Goal: Task Accomplishment & Management: Manage account settings

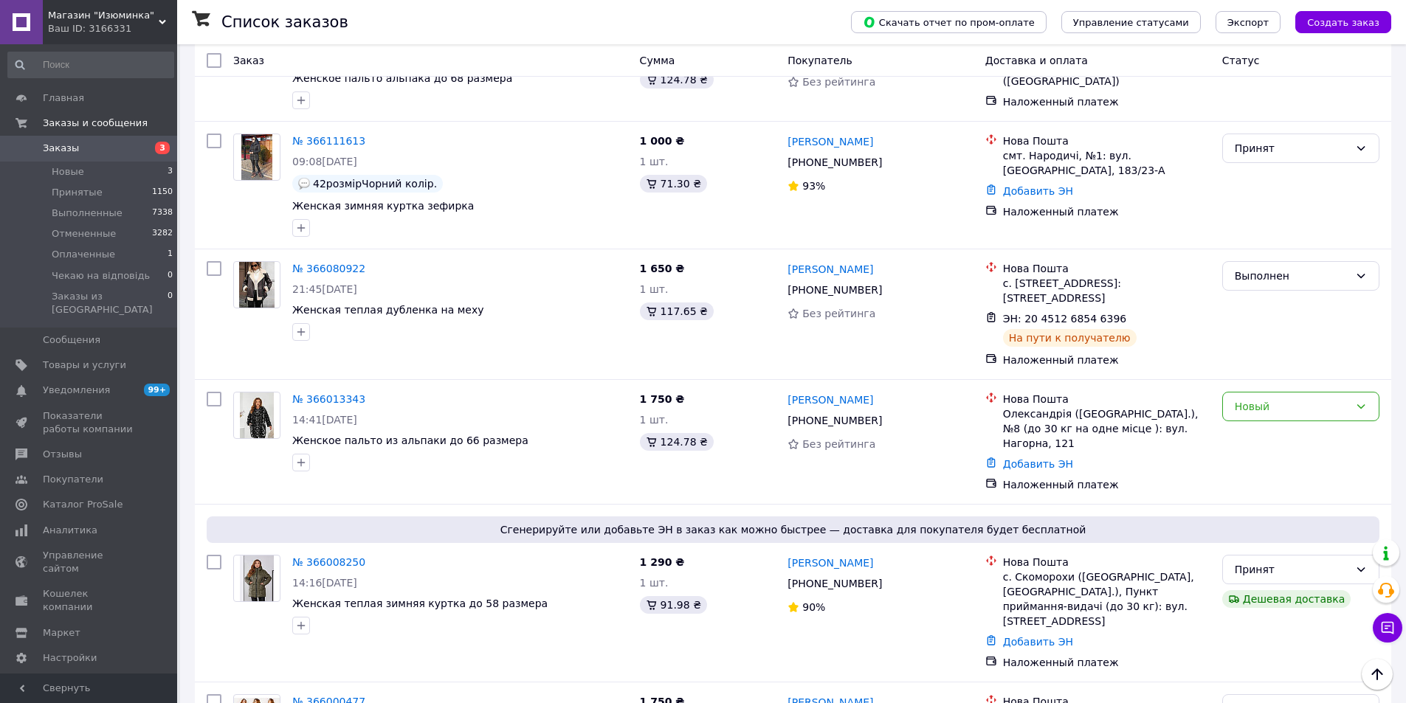
scroll to position [1771, 0]
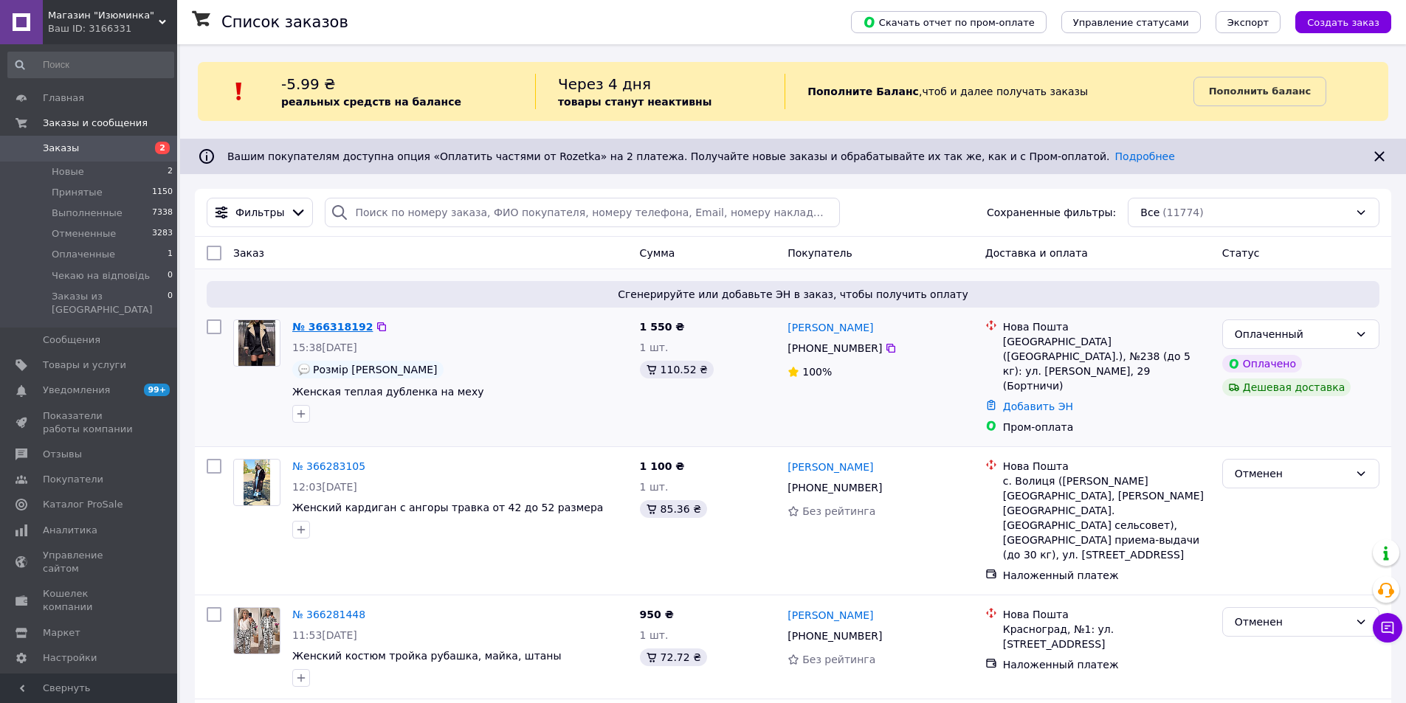
click at [320, 326] on link "№ 366318192" at bounding box center [332, 327] width 80 height 12
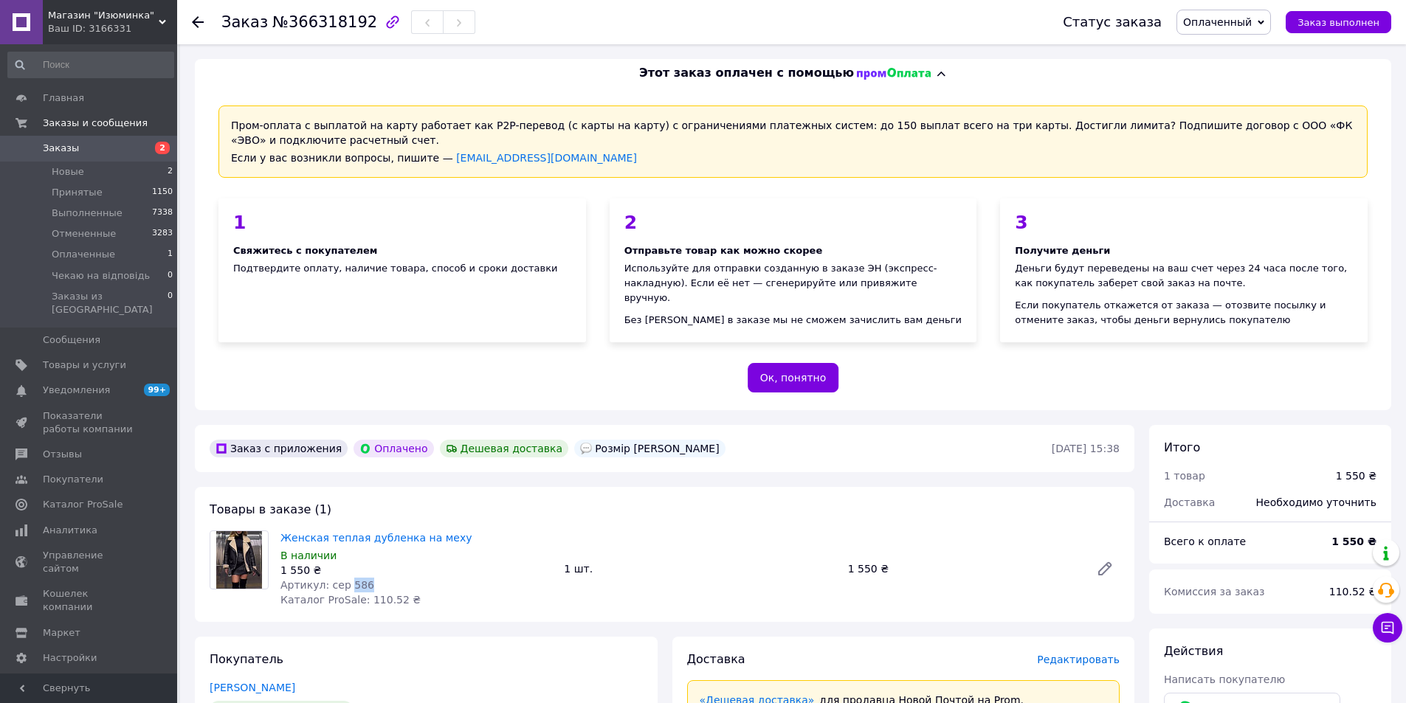
drag, startPoint x: 357, startPoint y: 587, endPoint x: 342, endPoint y: 587, distance: 15.5
click at [342, 586] on div "Артикул: сер 586" at bounding box center [416, 585] width 272 height 15
copy span "586"
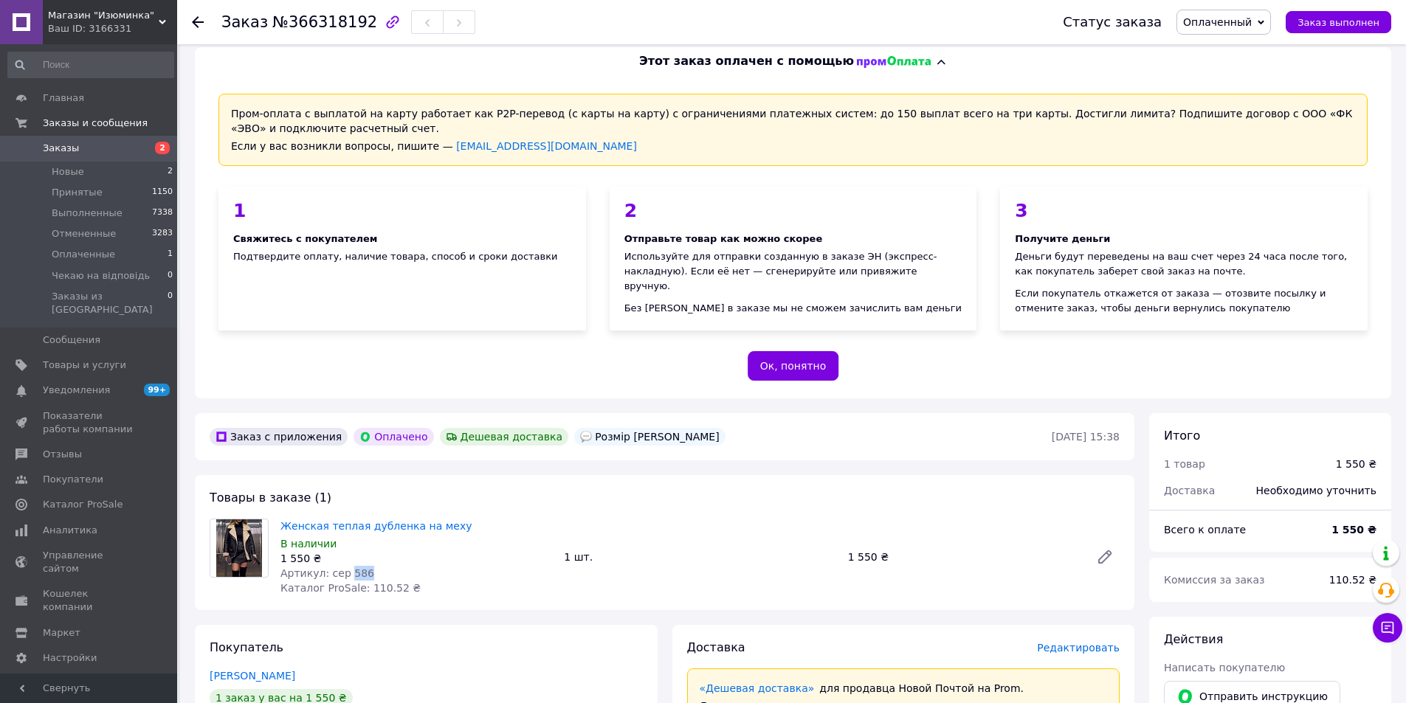
scroll to position [369, 0]
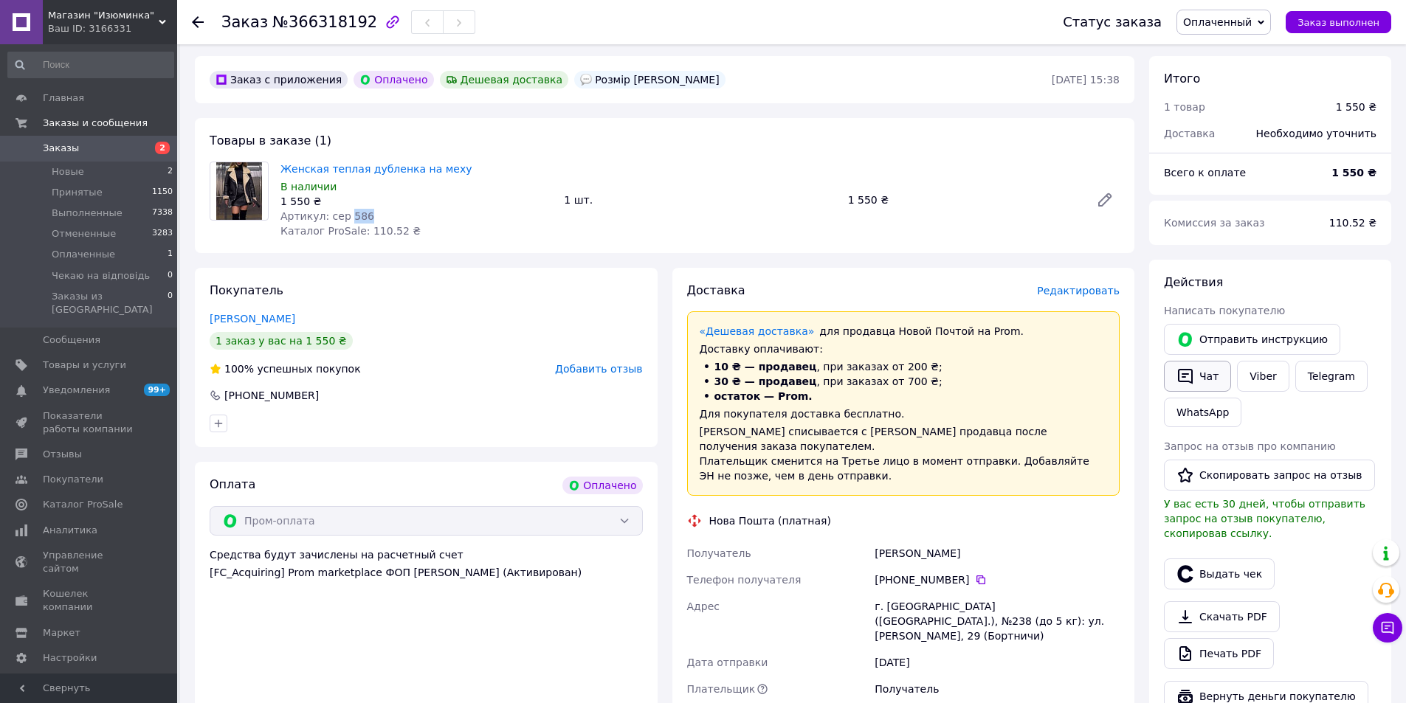
click at [1211, 377] on button "Чат" at bounding box center [1197, 376] width 67 height 31
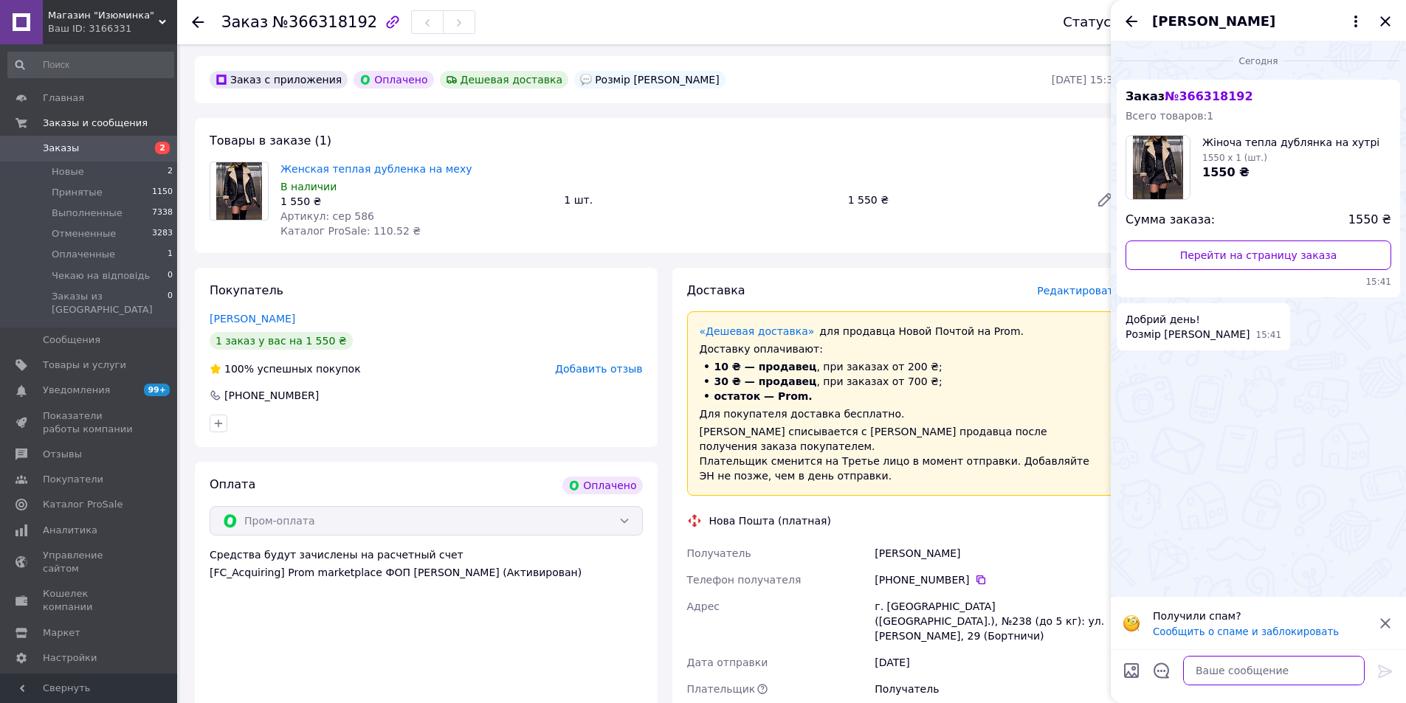
click at [1221, 671] on textarea at bounding box center [1274, 671] width 182 height 30
type textarea "Добрий день! Замовлення прийняте"
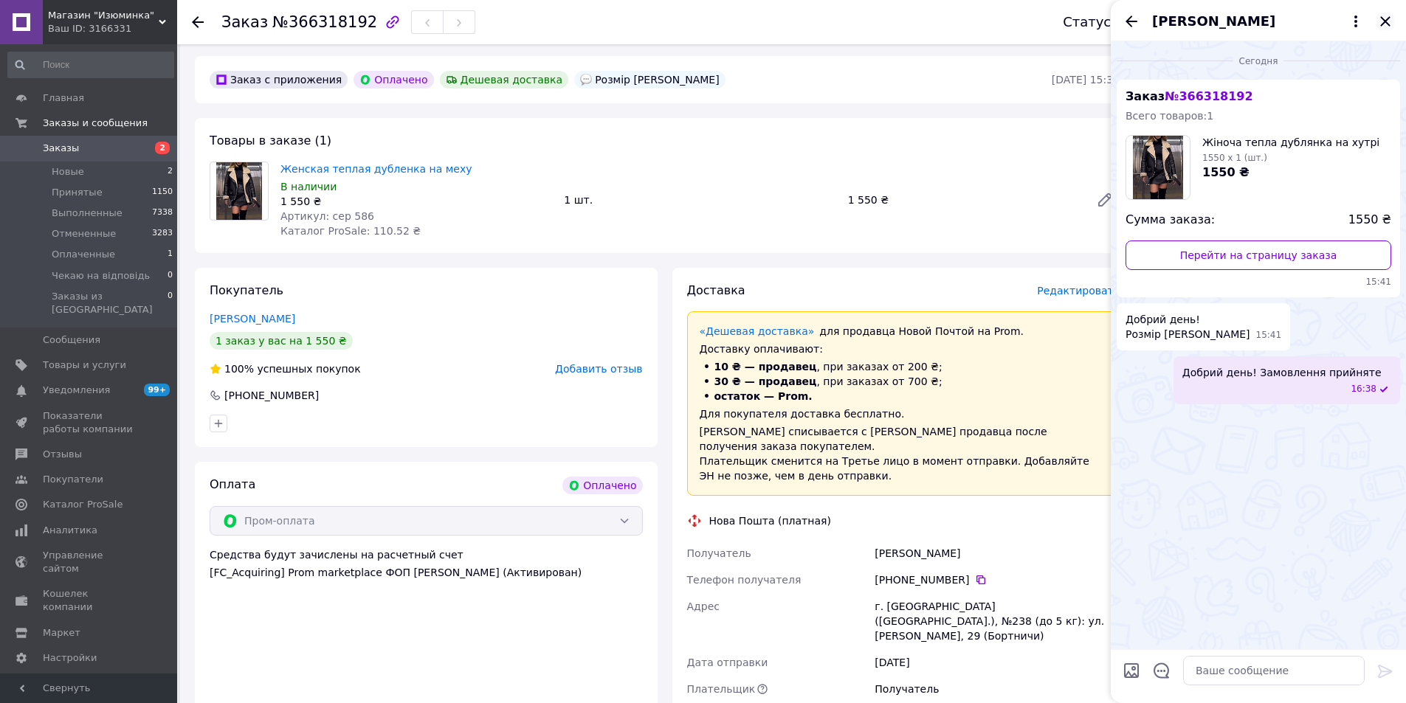
click at [1383, 23] on icon "Закрыть" at bounding box center [1385, 21] width 10 height 10
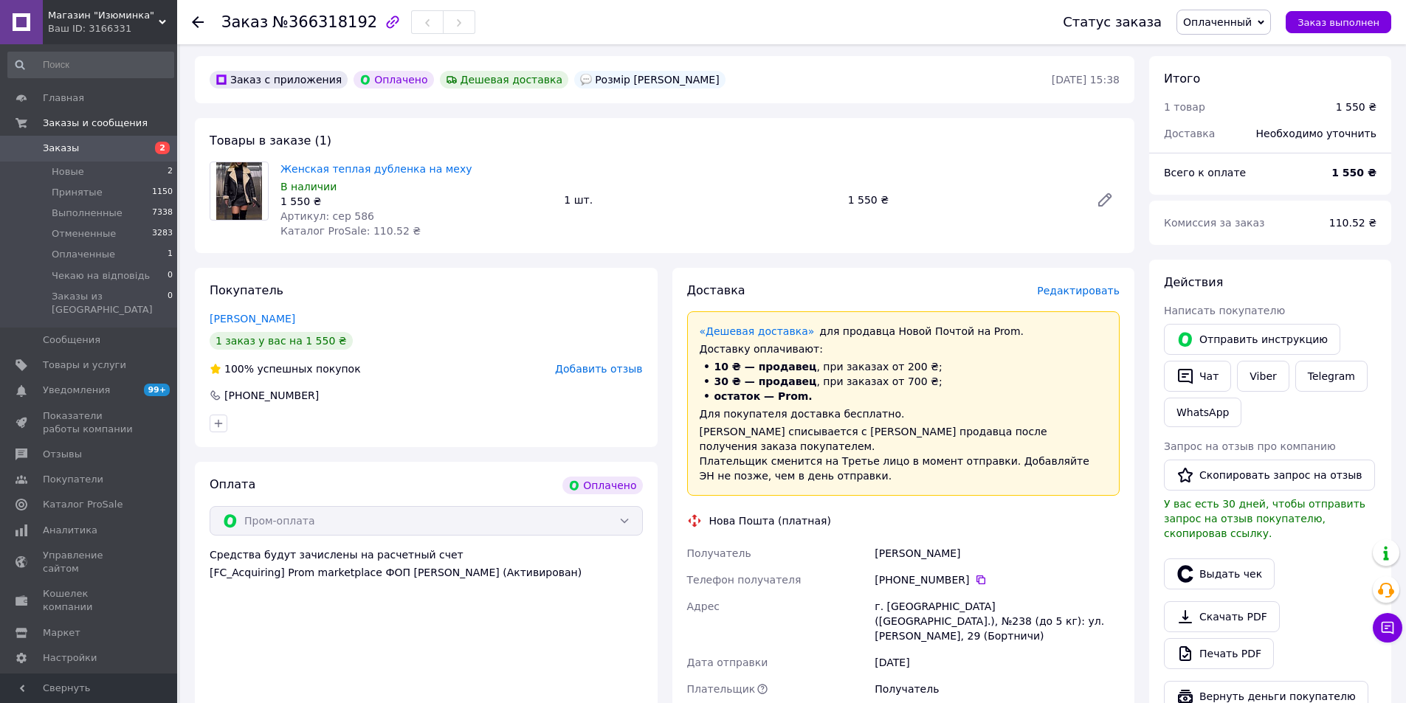
click at [103, 145] on span "Заказы" at bounding box center [90, 148] width 94 height 13
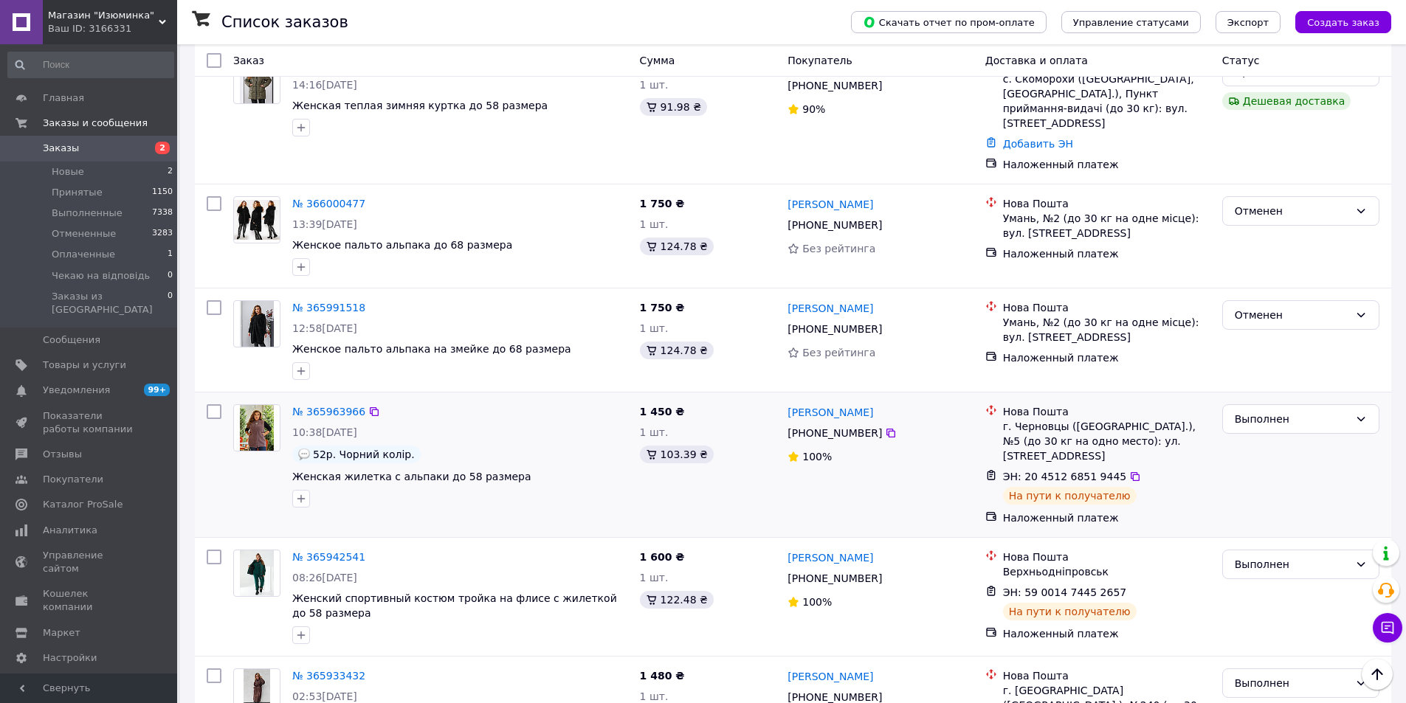
scroll to position [2287, 0]
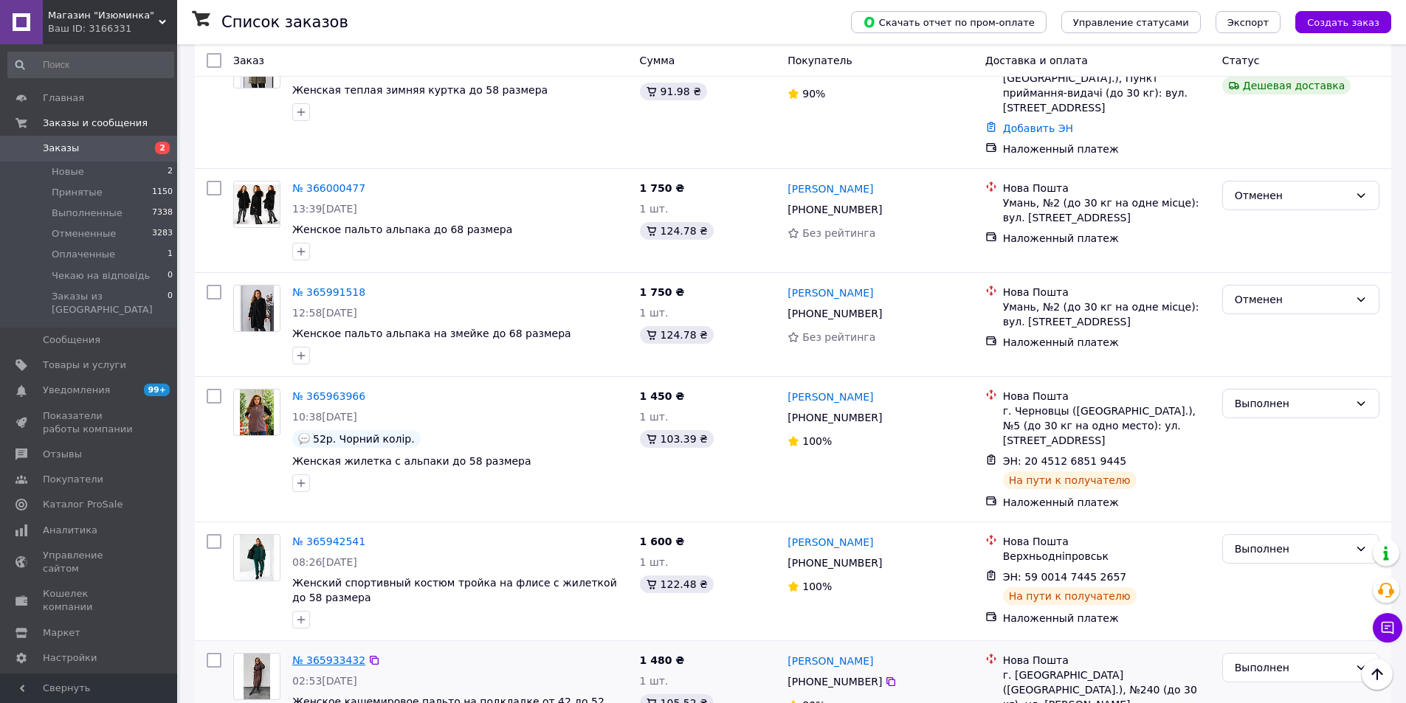
click at [341, 654] on link "№ 365933432" at bounding box center [328, 660] width 73 height 12
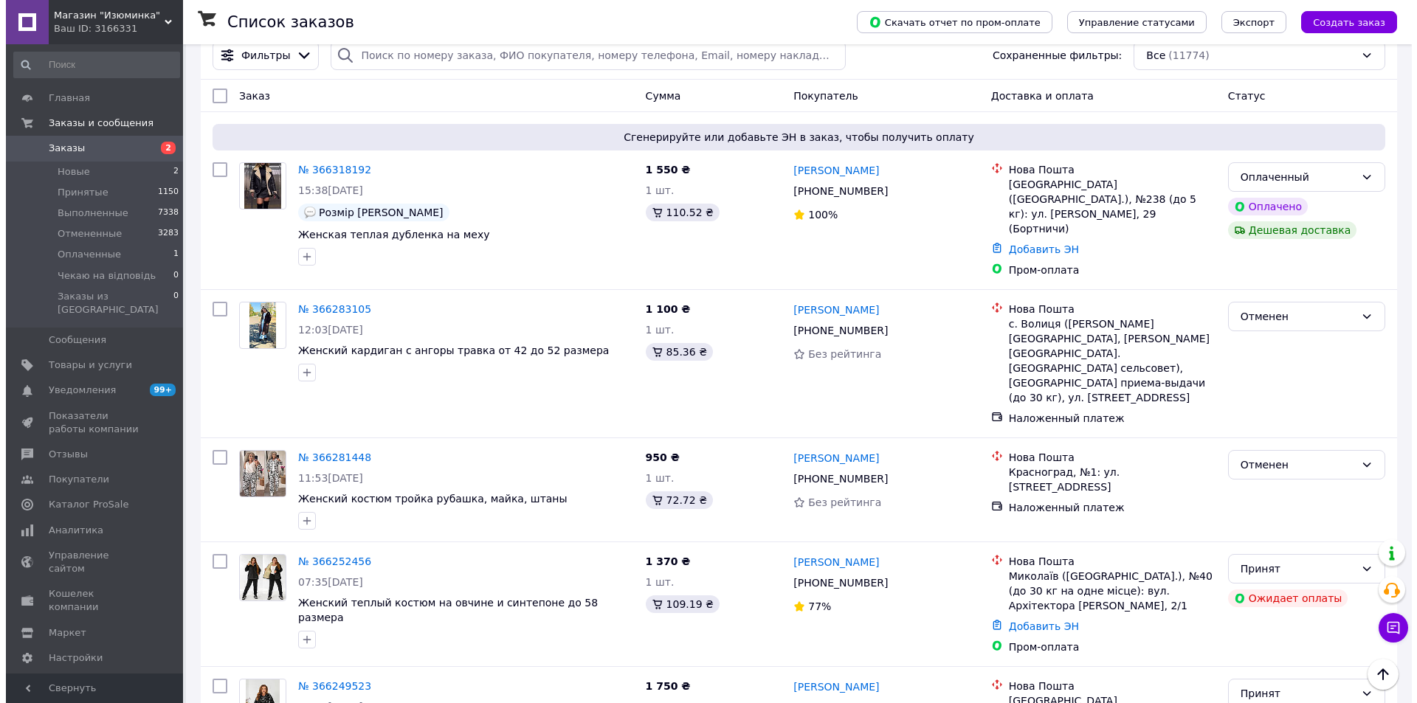
scroll to position [0, 0]
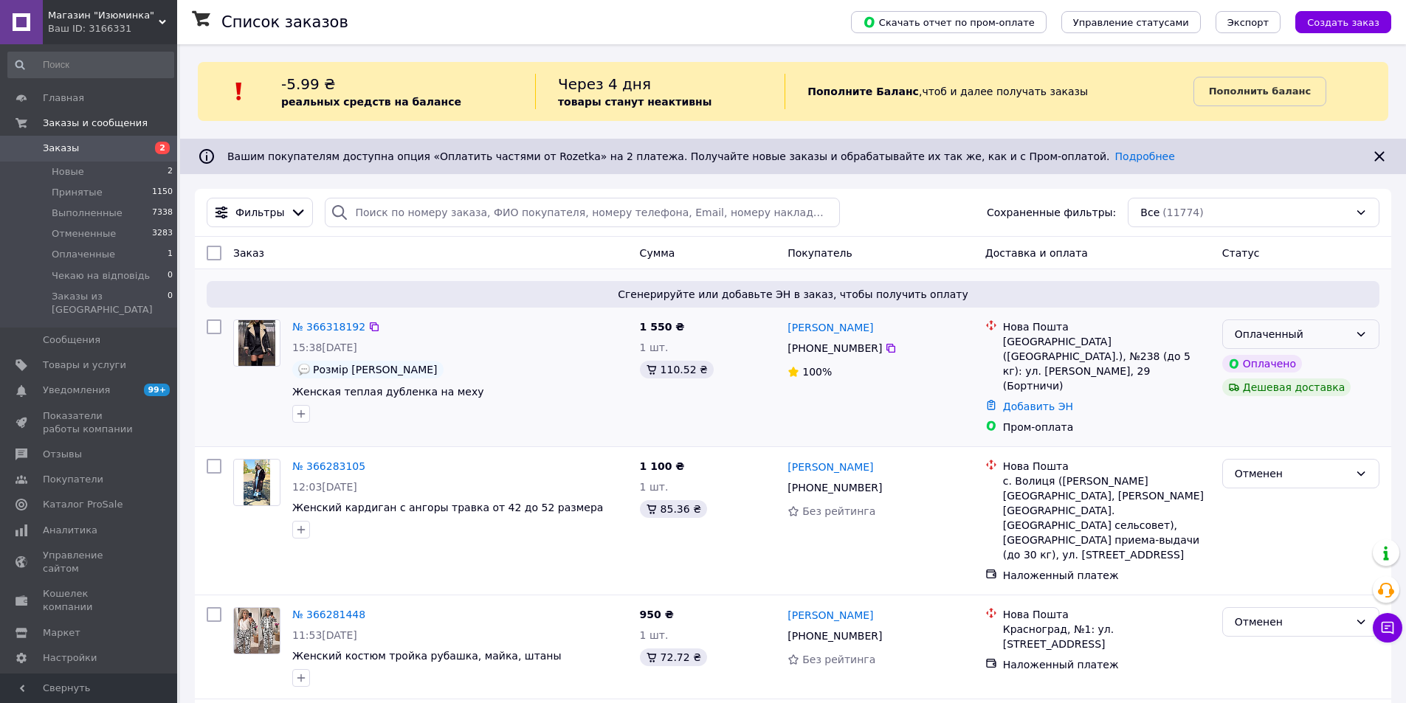
click at [1352, 336] on div "Оплаченный" at bounding box center [1300, 334] width 157 height 30
click at [1306, 370] on li "Принят" at bounding box center [1301, 366] width 156 height 27
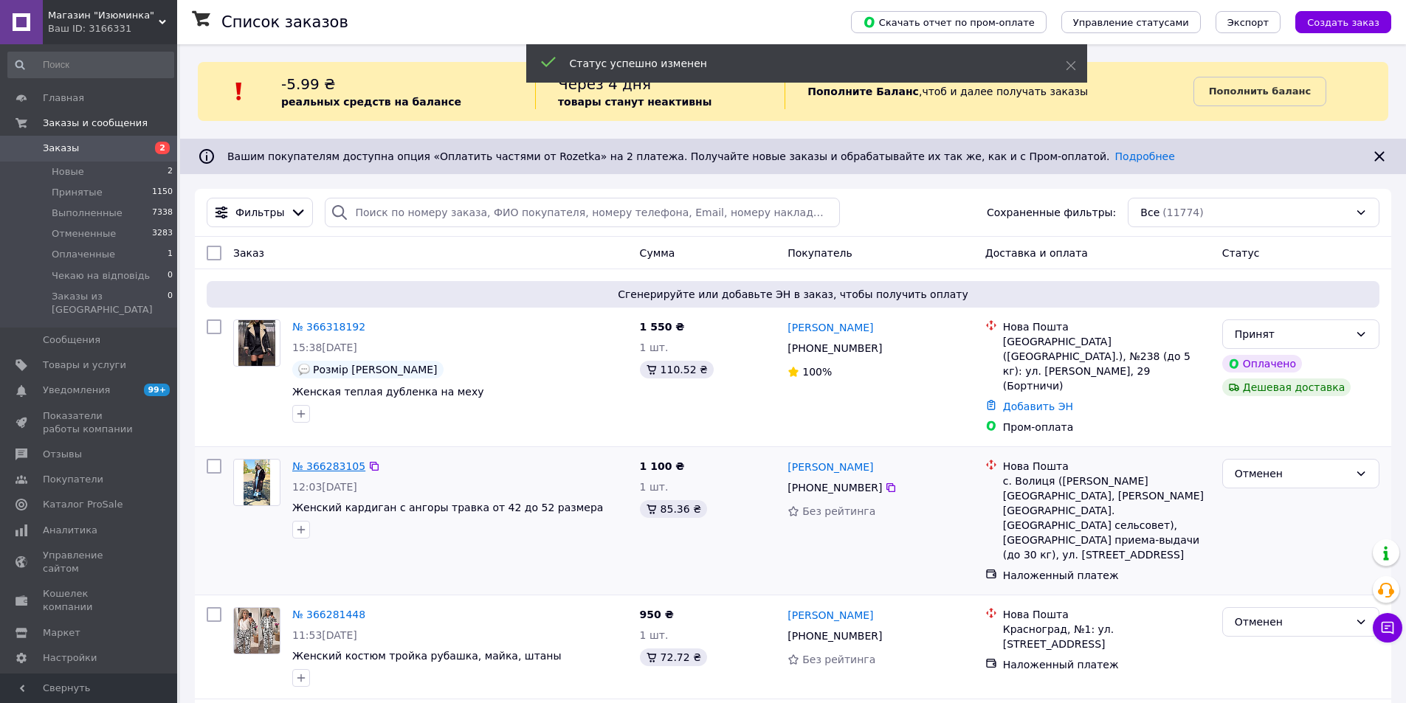
click at [320, 460] on link "№ 366283105" at bounding box center [328, 466] width 73 height 12
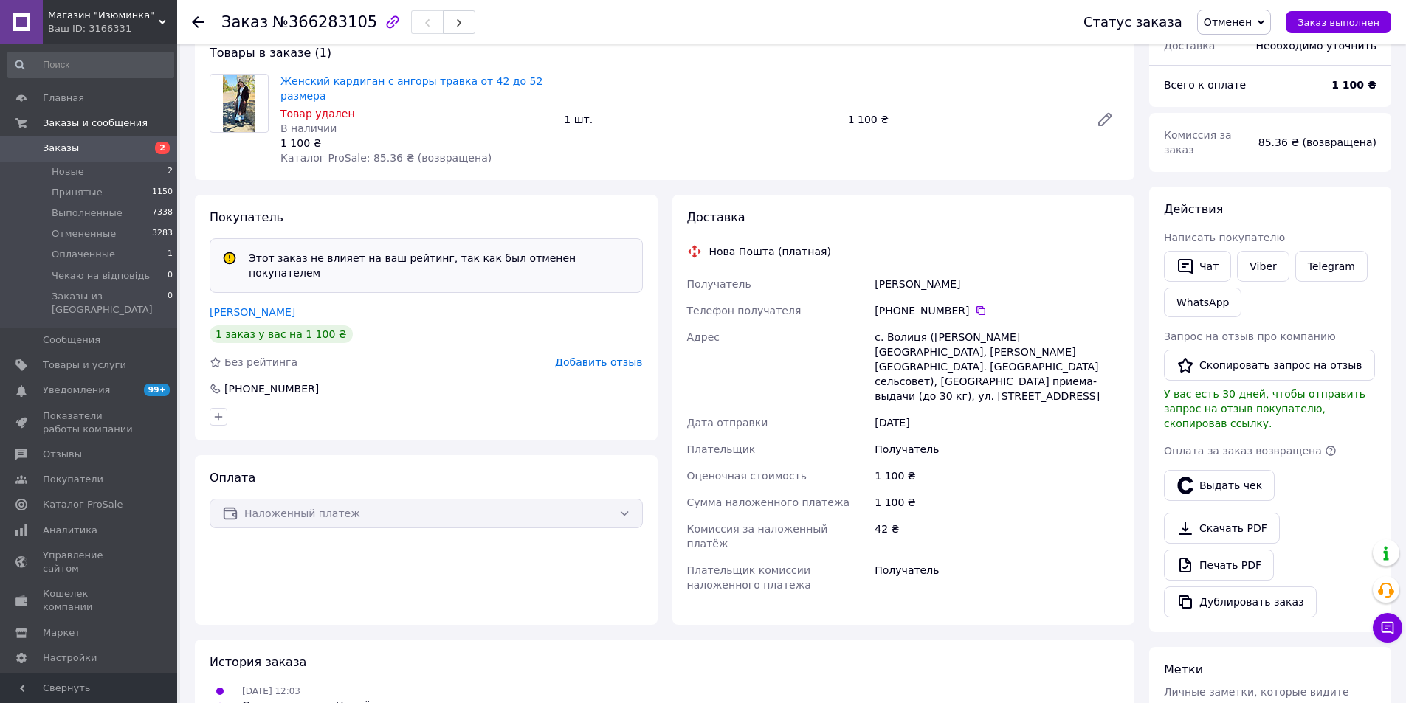
scroll to position [377, 0]
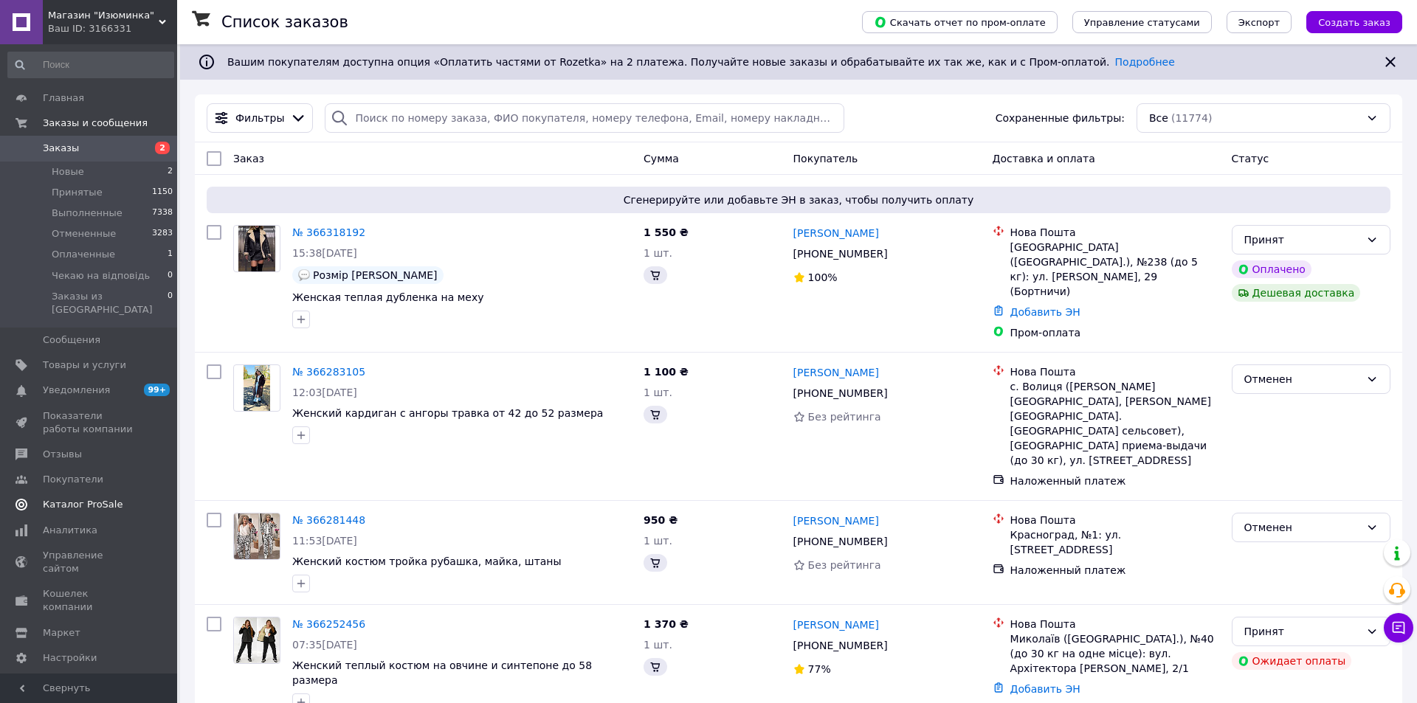
click at [95, 498] on span "Каталог ProSale" at bounding box center [83, 504] width 80 height 13
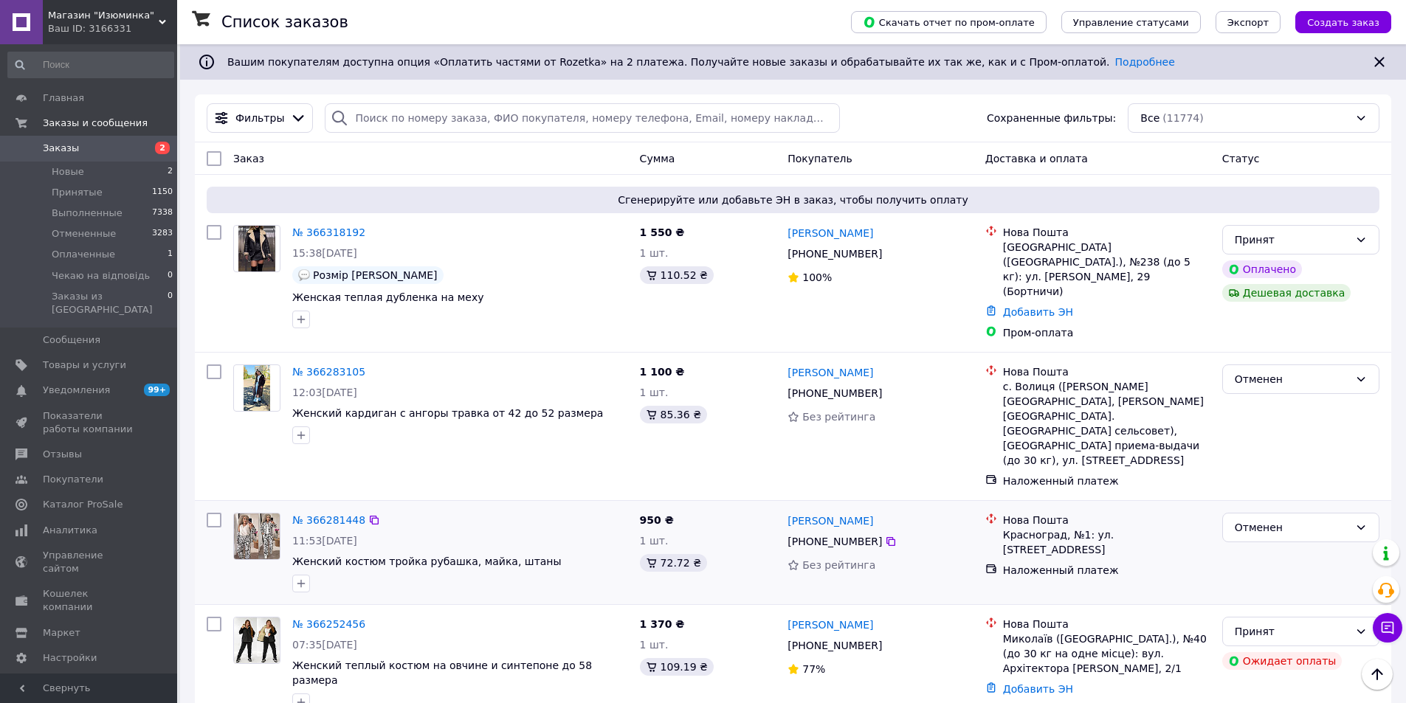
scroll to position [74, 0]
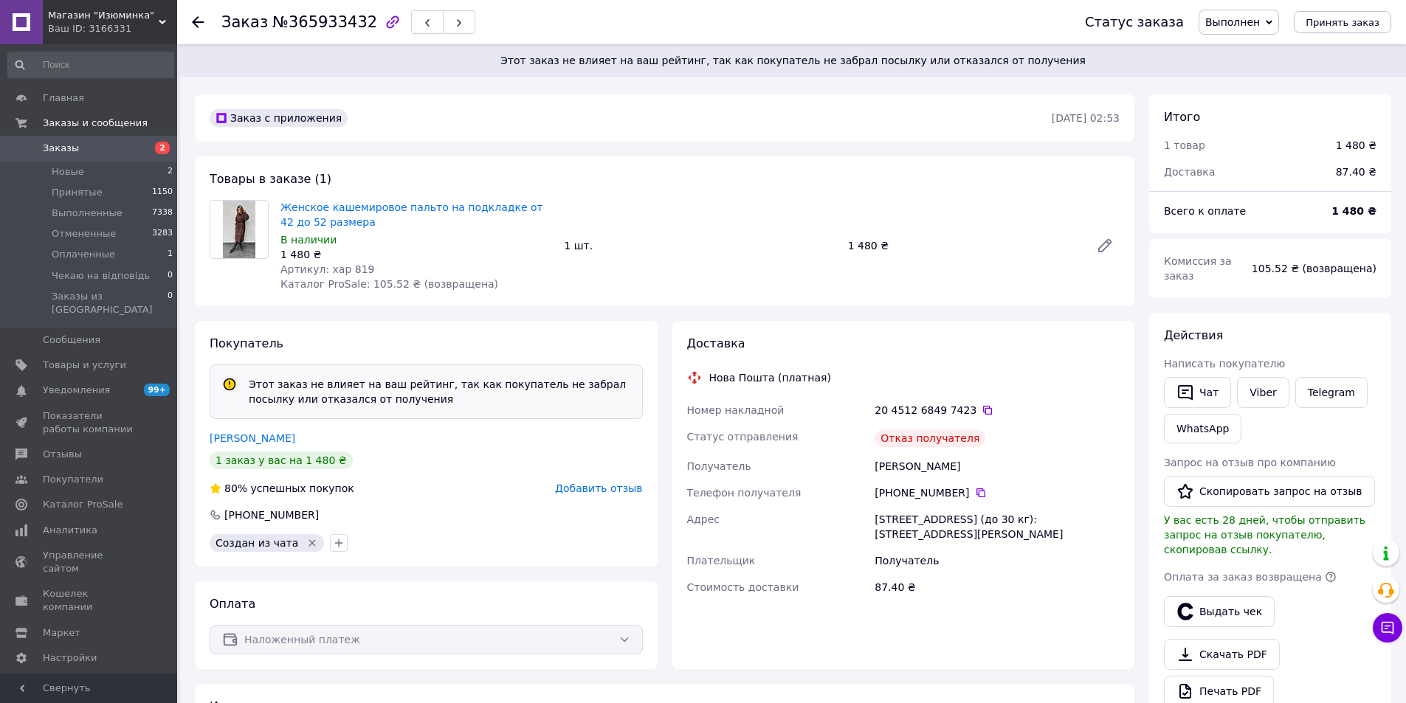
drag, startPoint x: 361, startPoint y: 27, endPoint x: 277, endPoint y: 23, distance: 83.5
click at [263, 27] on div "Заказ №365933432" at bounding box center [348, 22] width 254 height 25
drag, startPoint x: 282, startPoint y: 21, endPoint x: 354, endPoint y: 26, distance: 72.5
click at [354, 26] on span "№365933432" at bounding box center [324, 22] width 105 height 18
copy span "365933432"
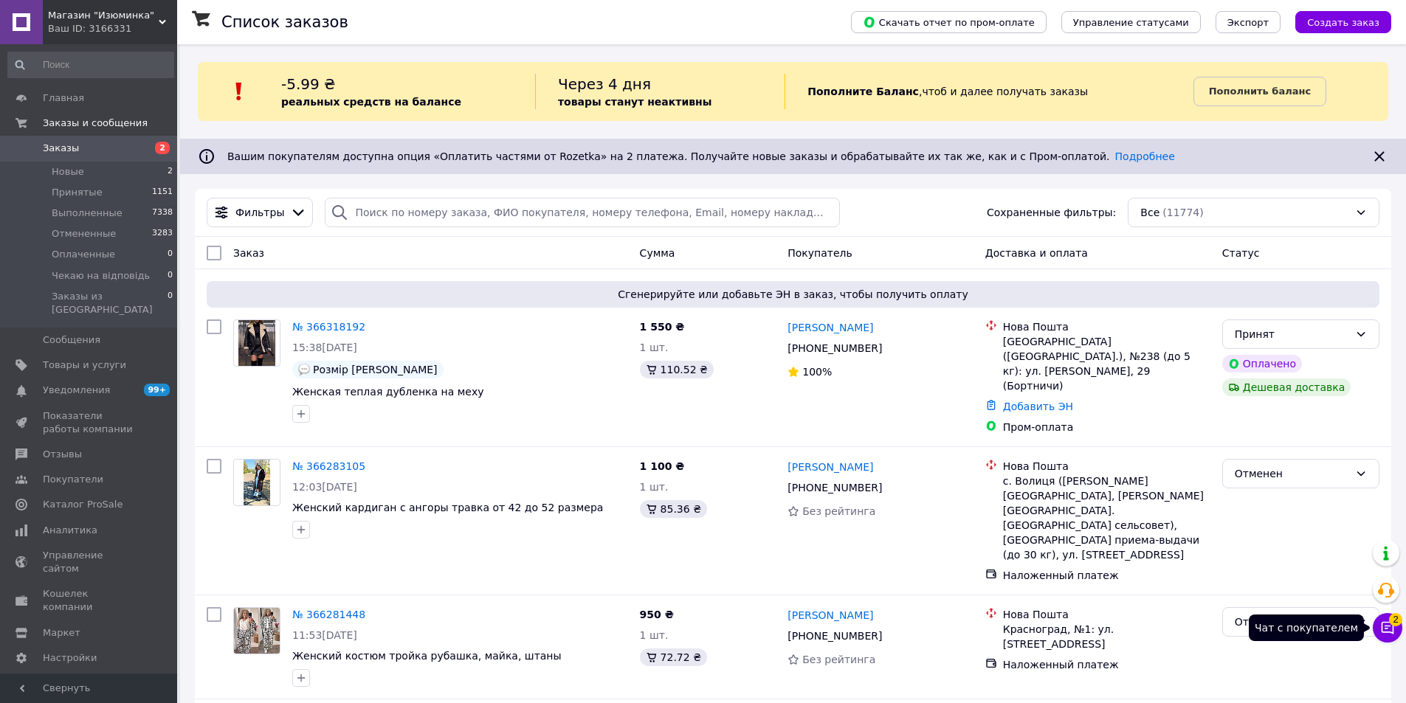
click at [1400, 621] on span "2" at bounding box center [1395, 619] width 13 height 13
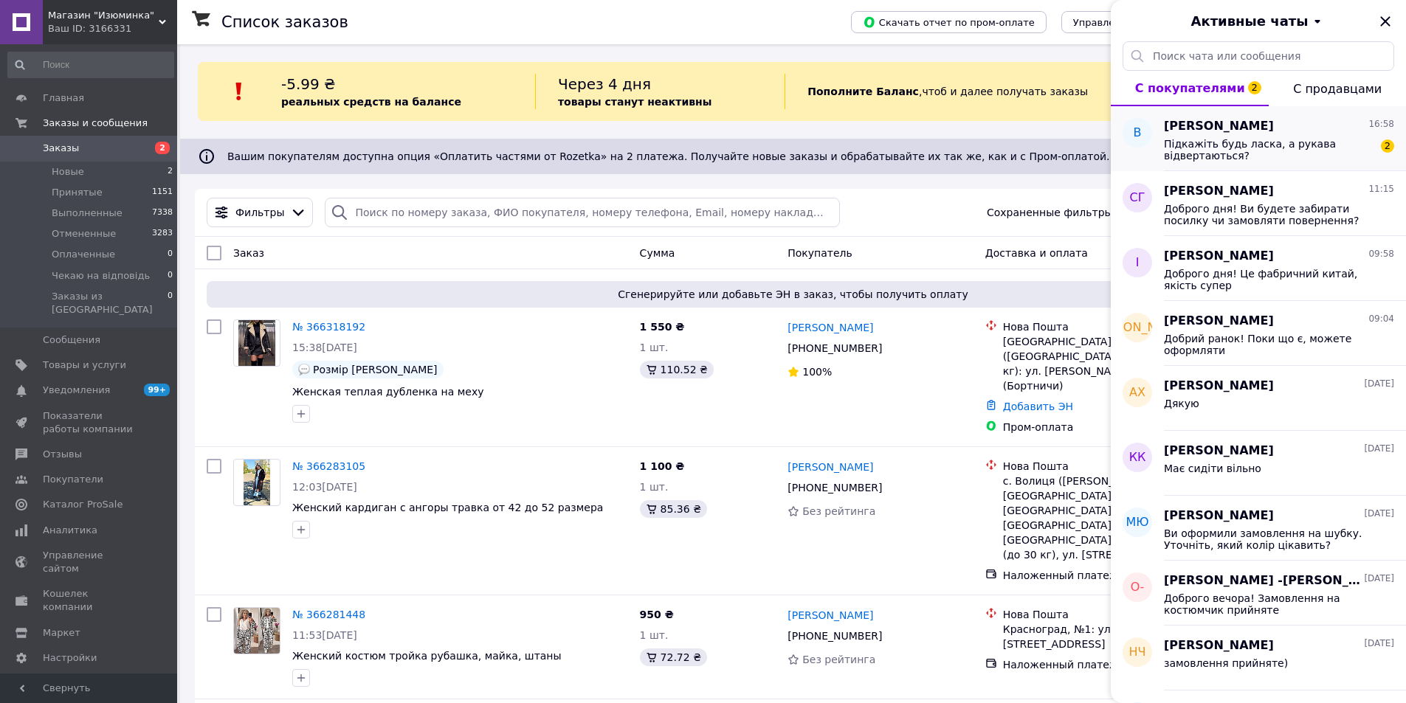
click at [1287, 149] on span "Підкажіть будь ласка, а рукава відвертаються?" at bounding box center [1269, 150] width 210 height 24
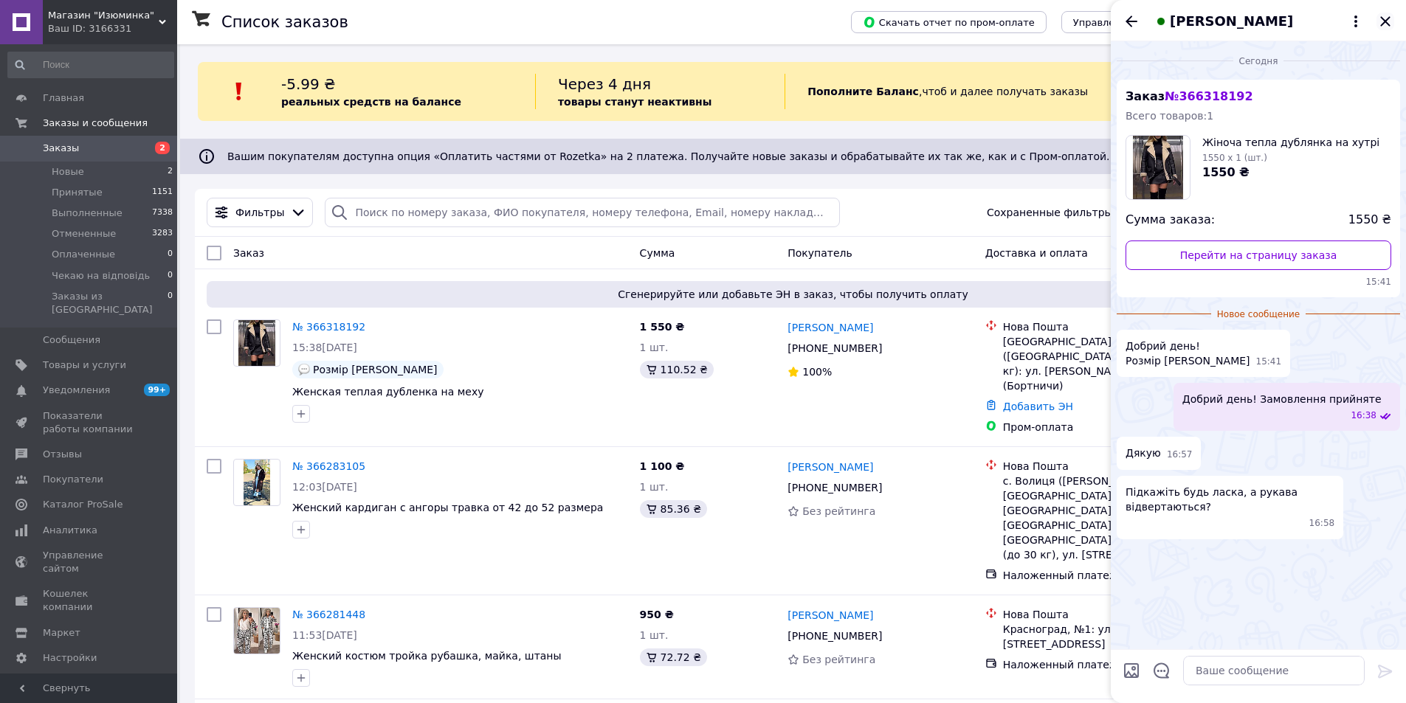
click at [1380, 21] on icon "Закрыть" at bounding box center [1385, 22] width 18 height 18
